Goal: Check status: Check status

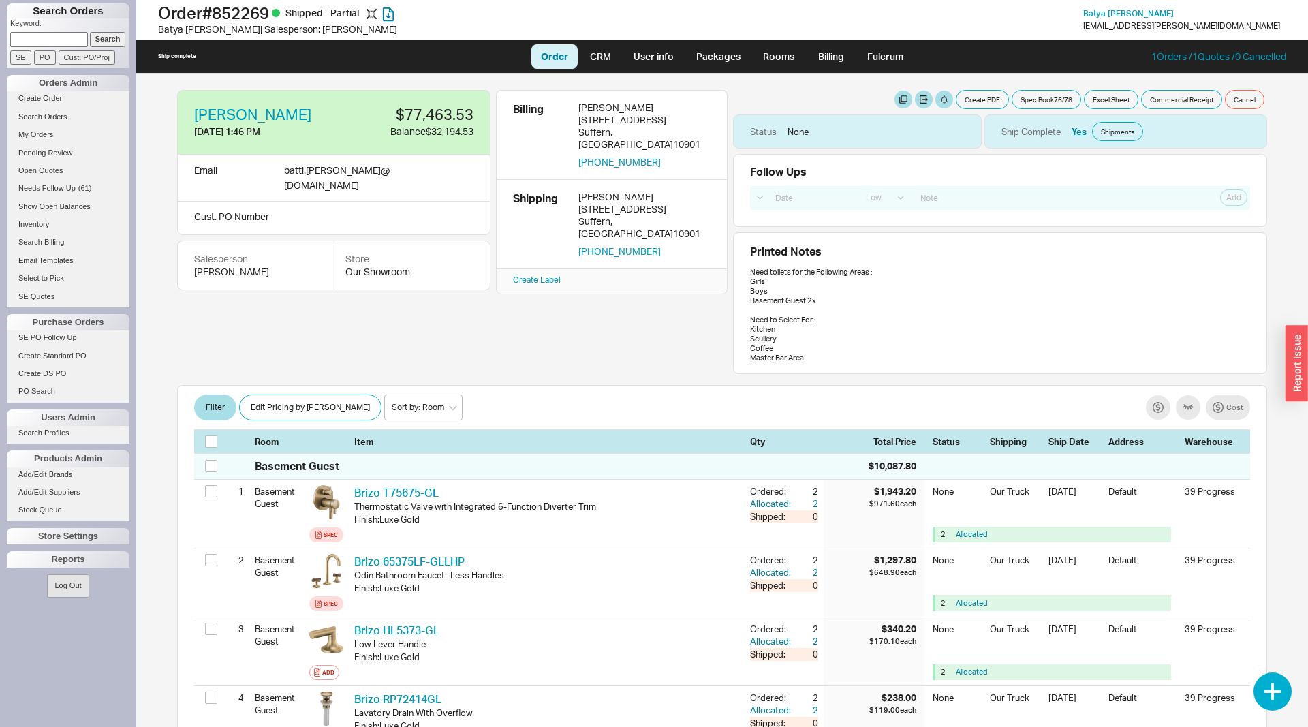
select select "LOW"
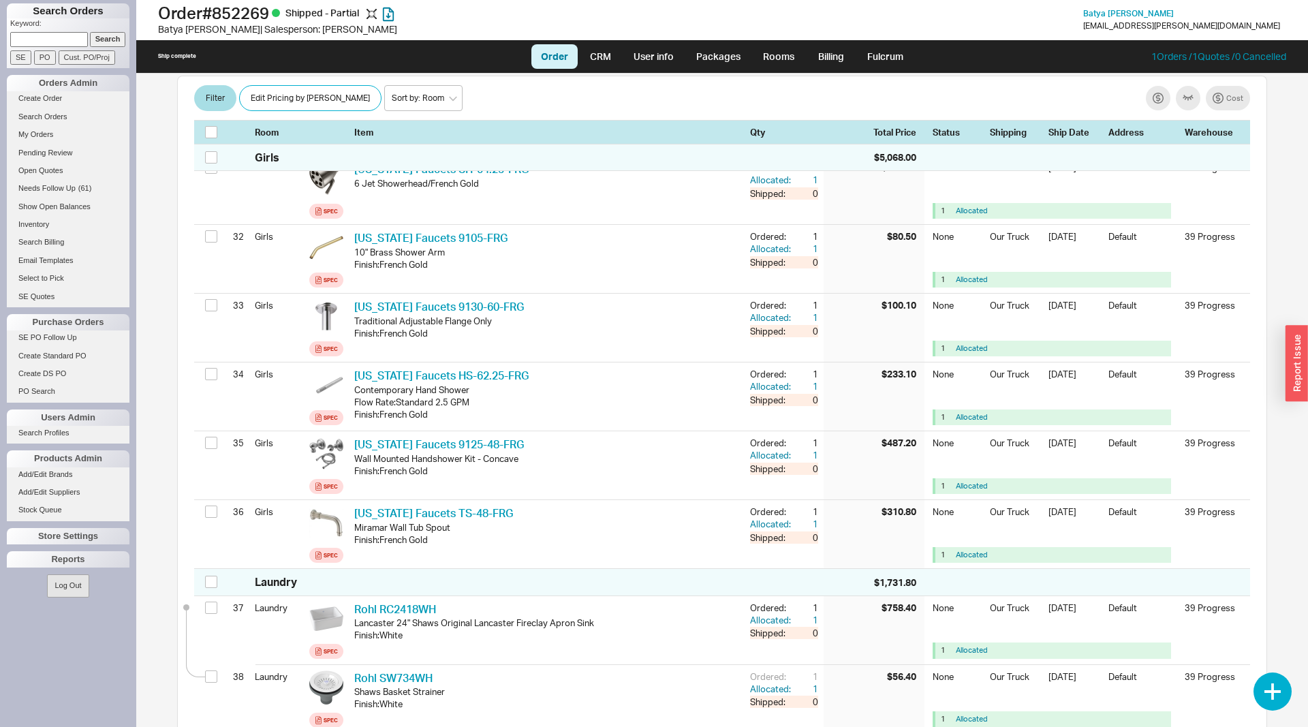
scroll to position [2572, 0]
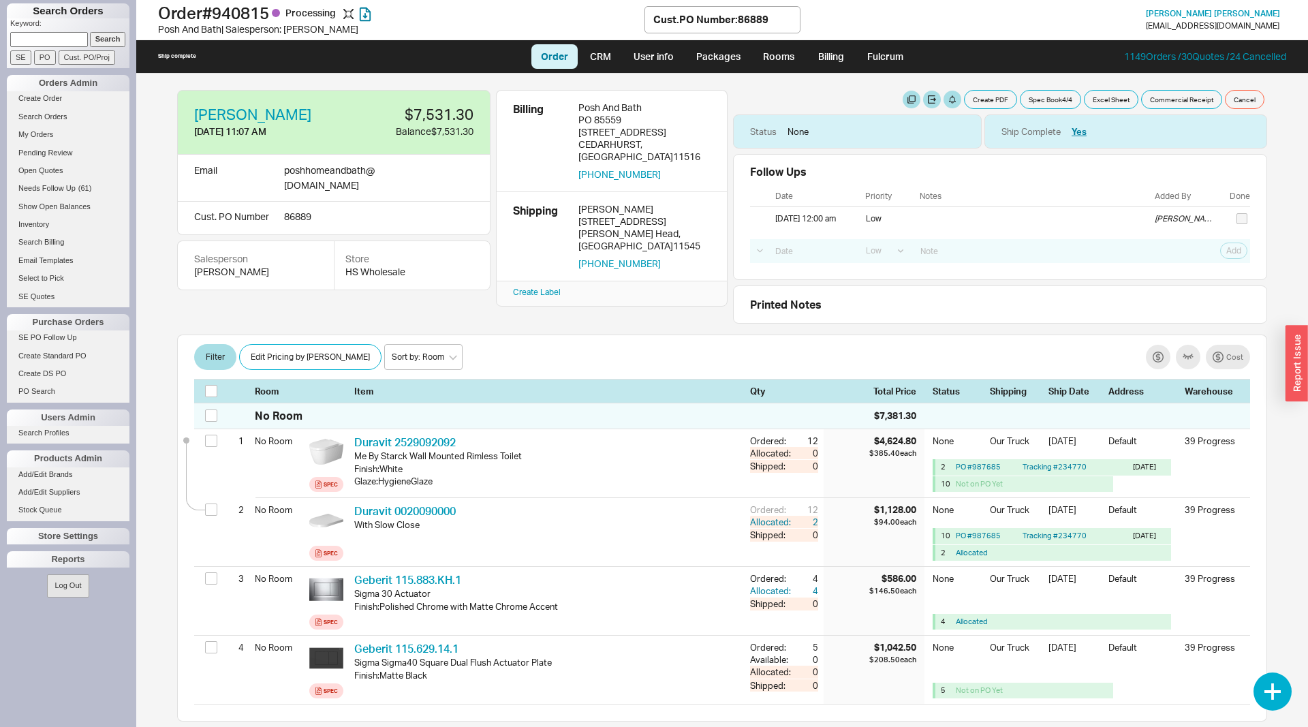
select select "LOW"
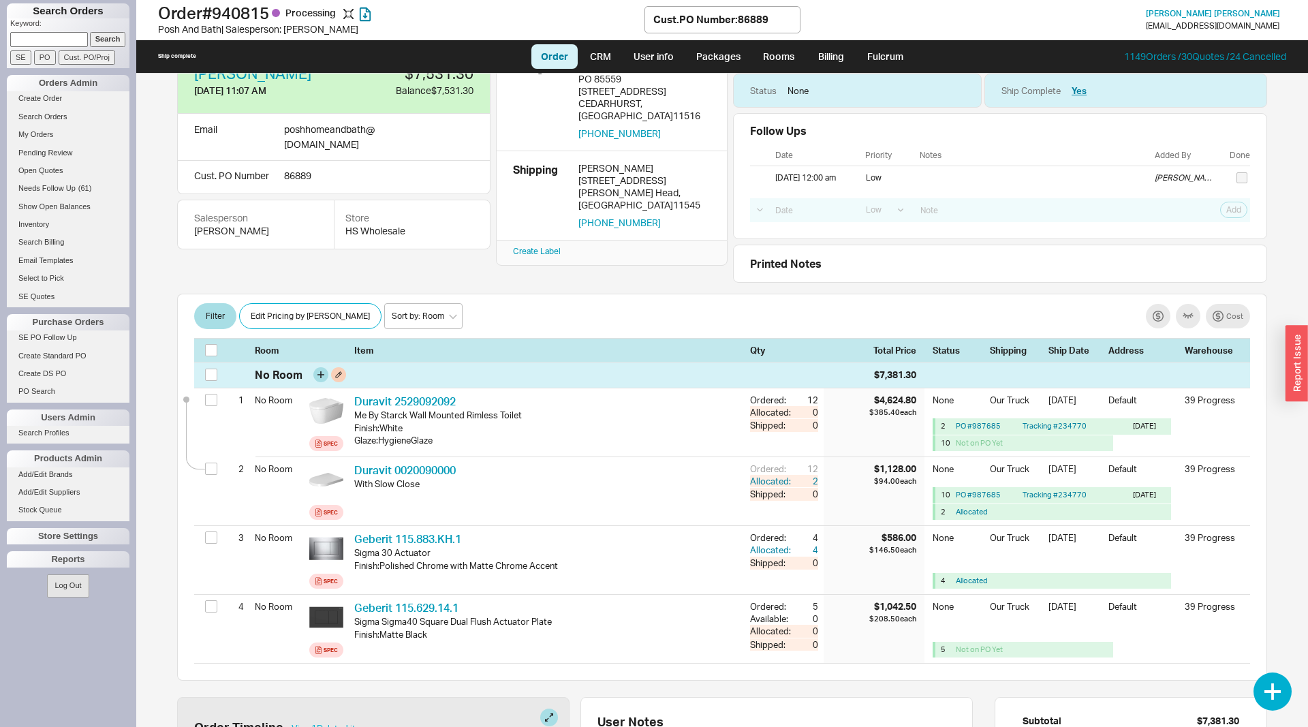
scroll to position [70, 0]
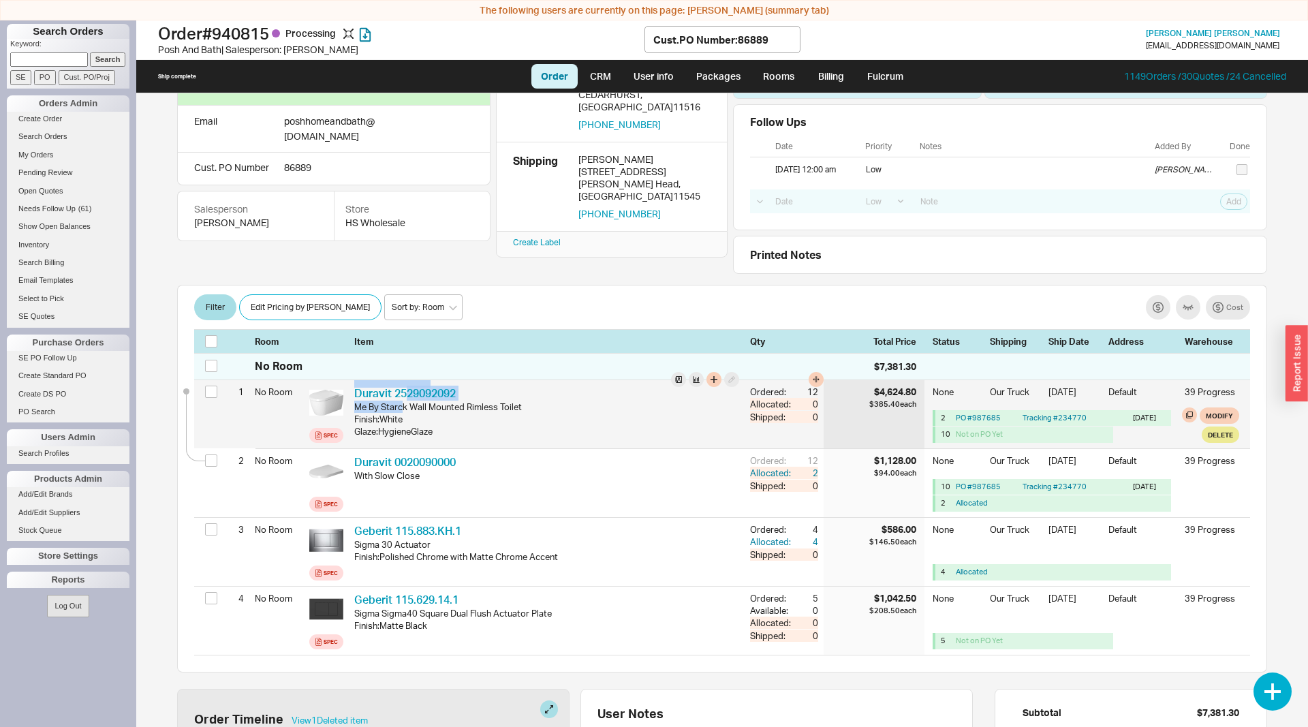
click at [403, 400] on div "Duravit 2529092092 DRV 2529092092 Me By Starck Wall Mounted Rimless Toilet Fini…" at bounding box center [546, 414] width 385 height 57
click at [404, 395] on link "Duravit 2529092092" at bounding box center [405, 393] width 102 height 14
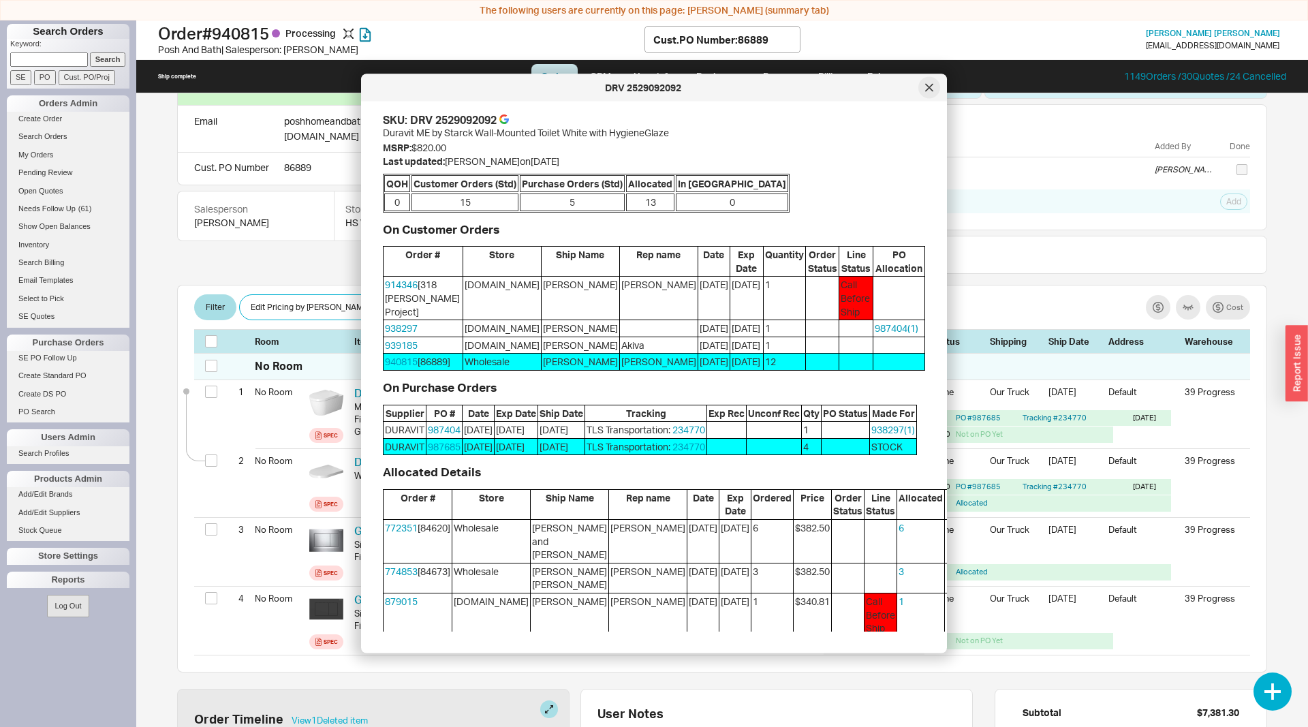
click at [931, 87] on icon at bounding box center [929, 88] width 8 height 8
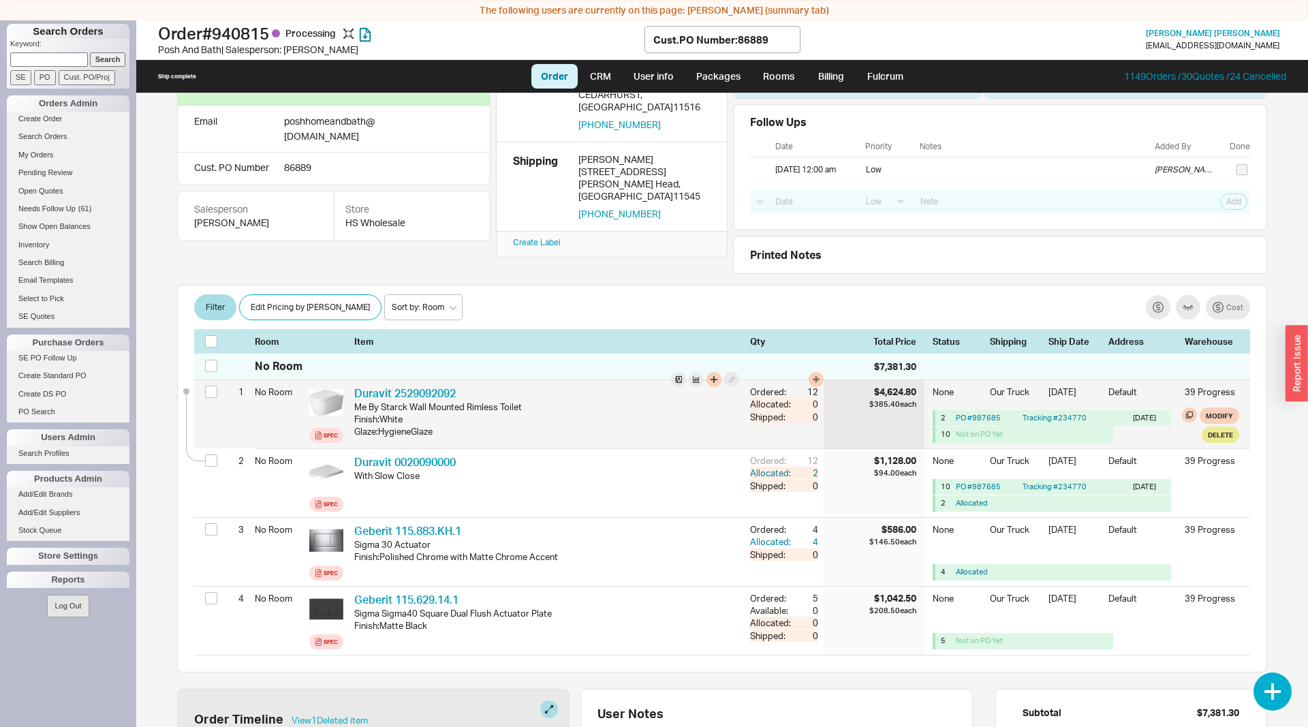
scroll to position [139, 0]
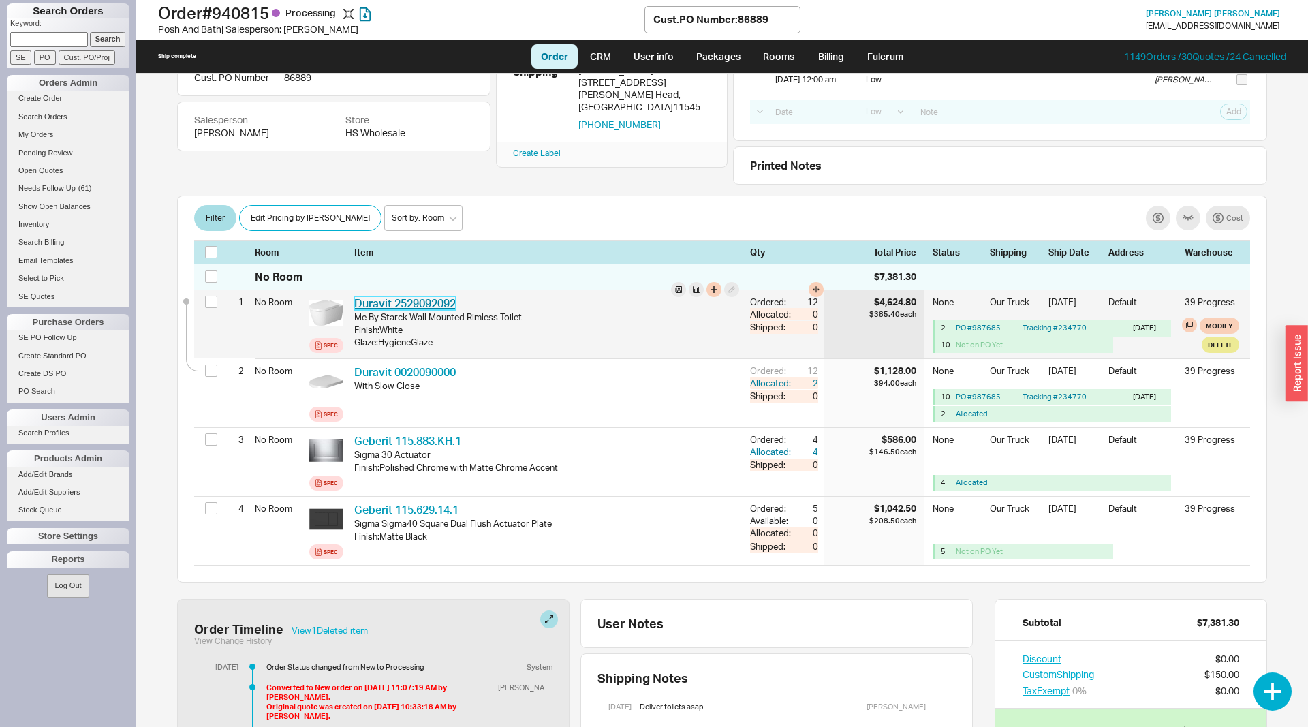
click at [416, 310] on link "Duravit 2529092092" at bounding box center [405, 303] width 102 height 14
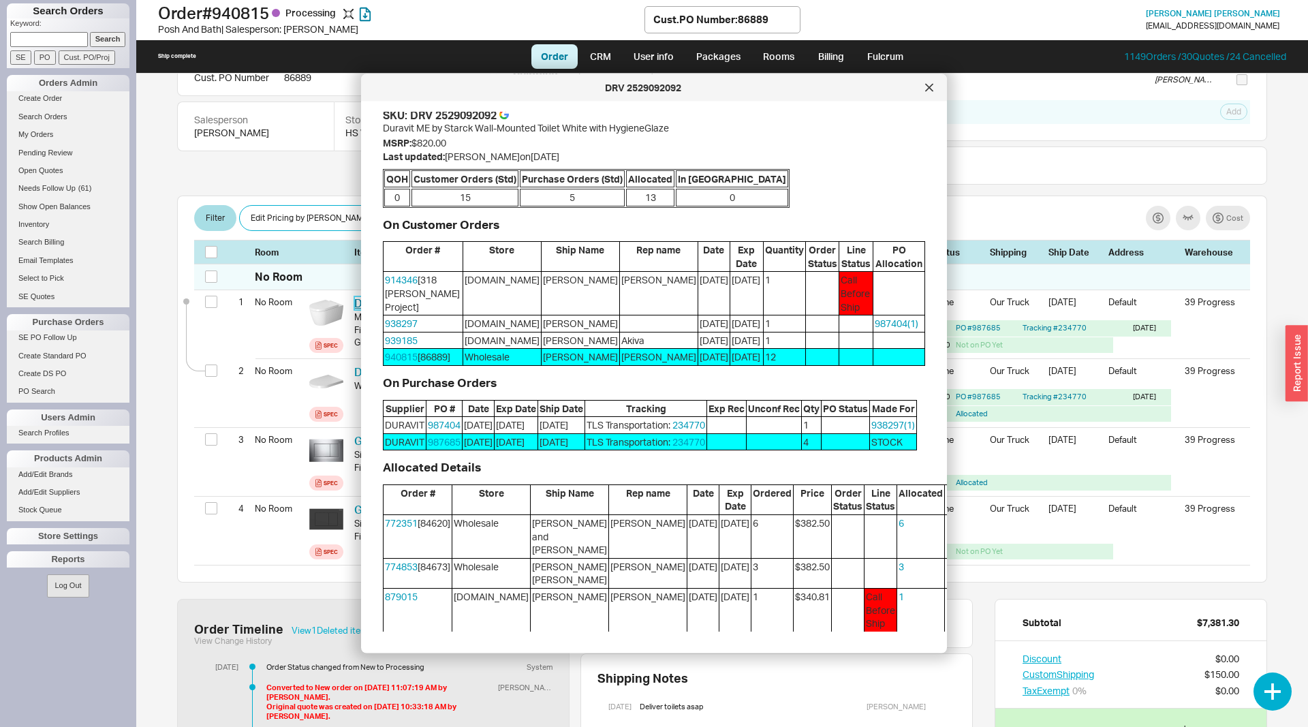
scroll to position [0, 0]
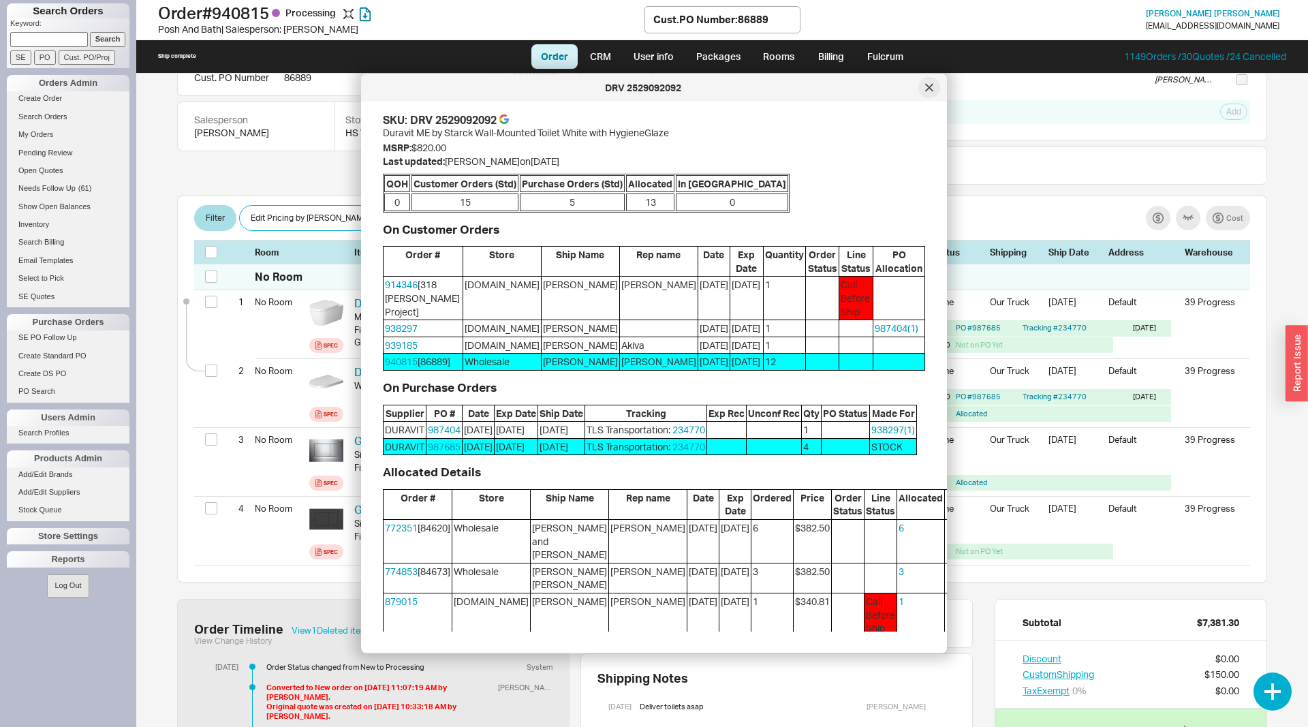
click at [926, 84] on icon at bounding box center [929, 87] width 7 height 7
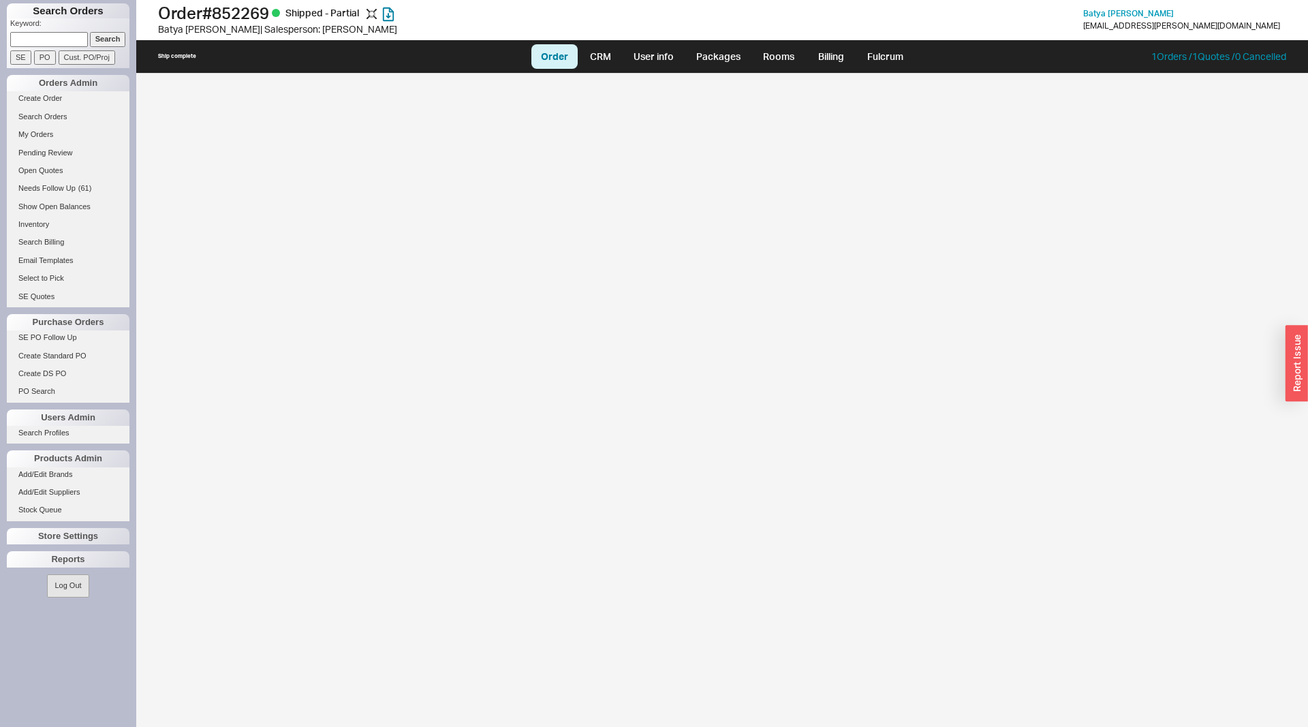
select select "LOW"
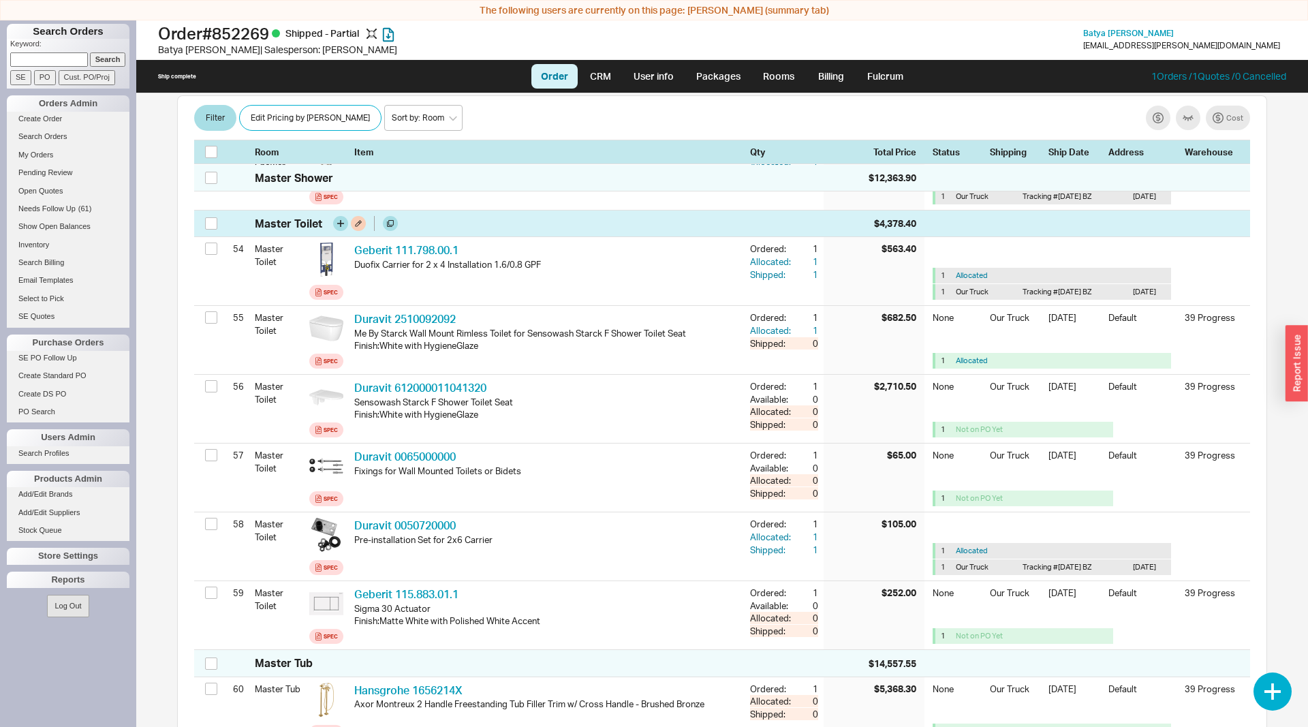
scroll to position [4101, 0]
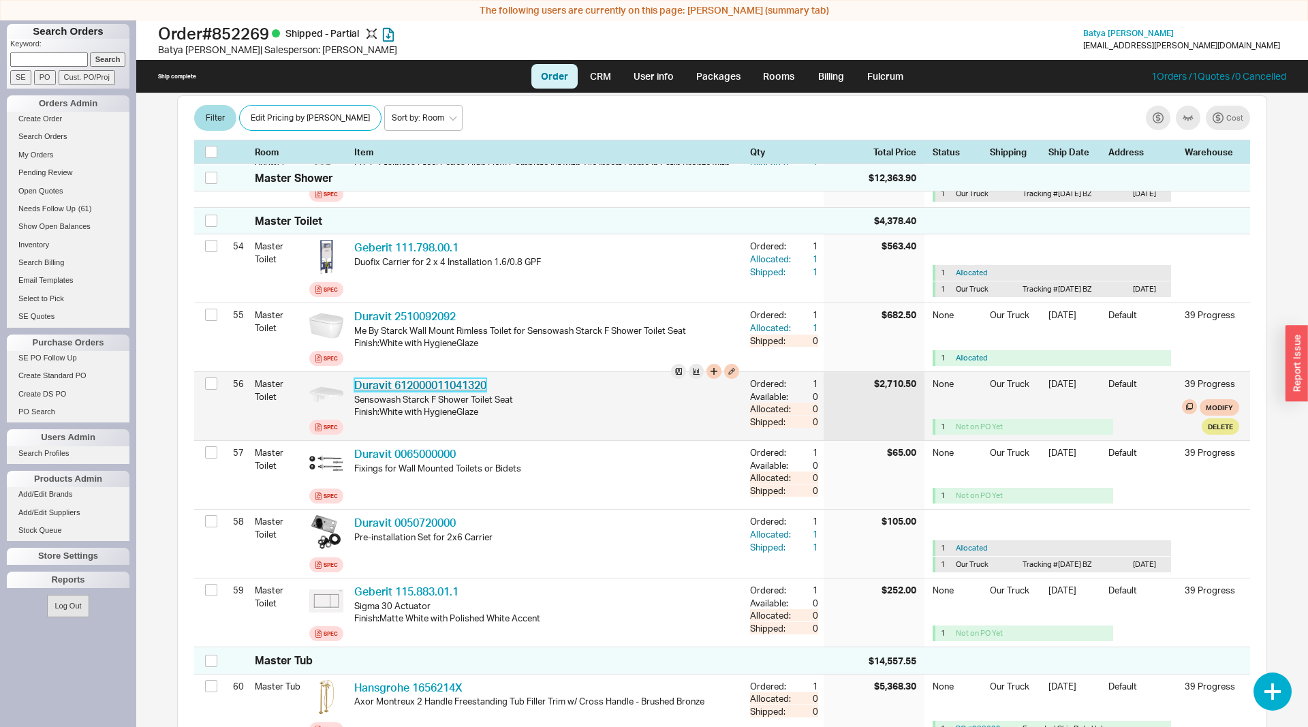
click at [454, 392] on link "Duravit 612000011041320" at bounding box center [420, 385] width 132 height 14
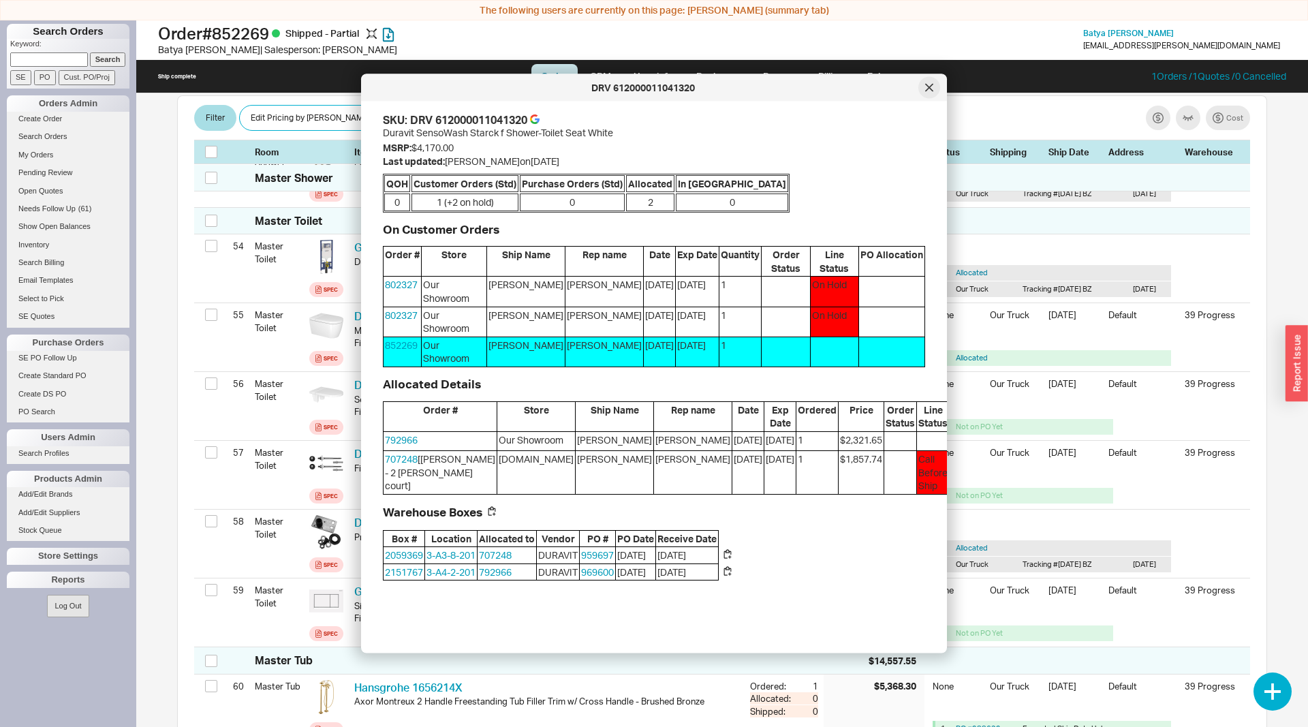
click at [932, 89] on icon at bounding box center [929, 87] width 7 height 7
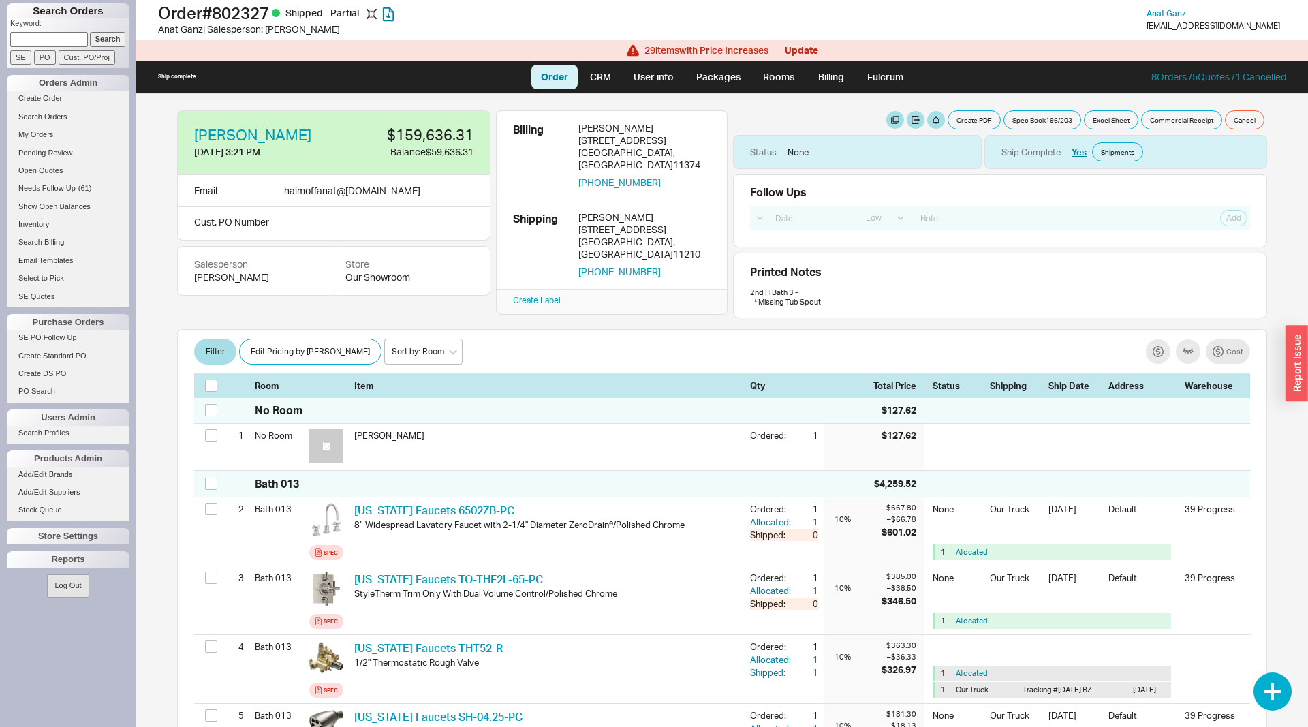
select select "LOW"
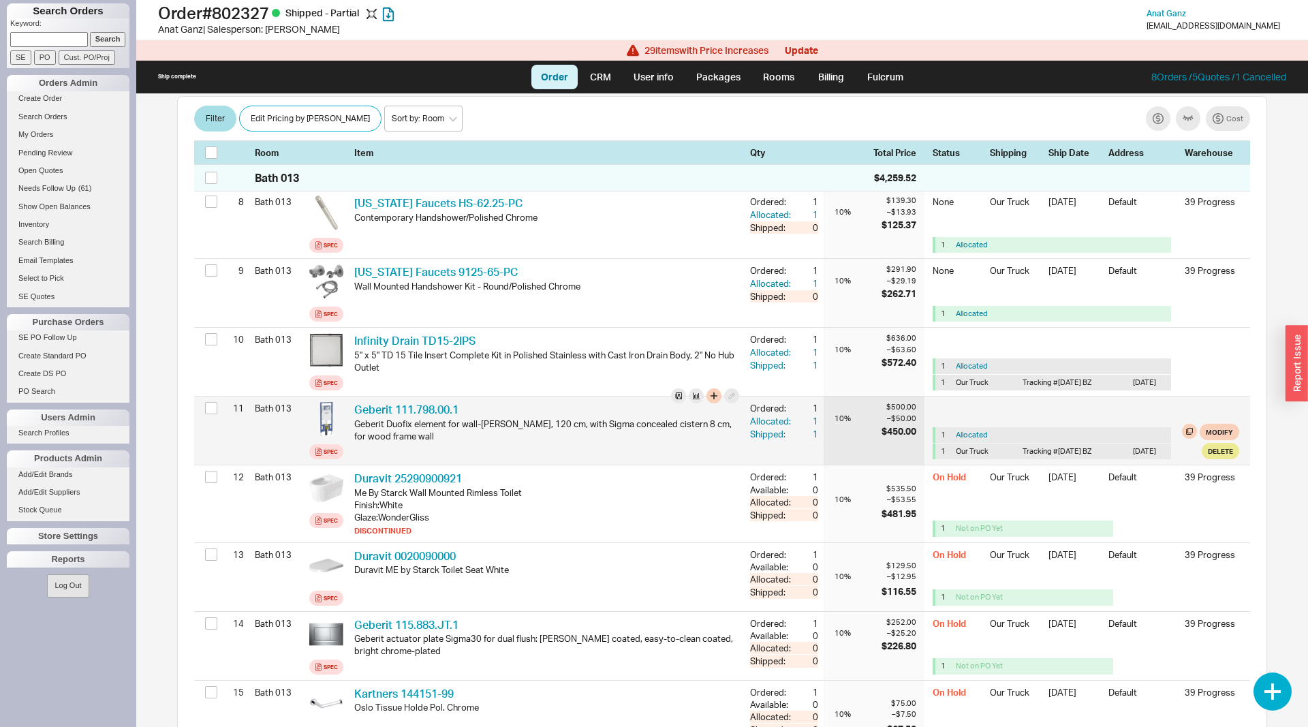
scroll to position [695, 0]
